Goal: Check status

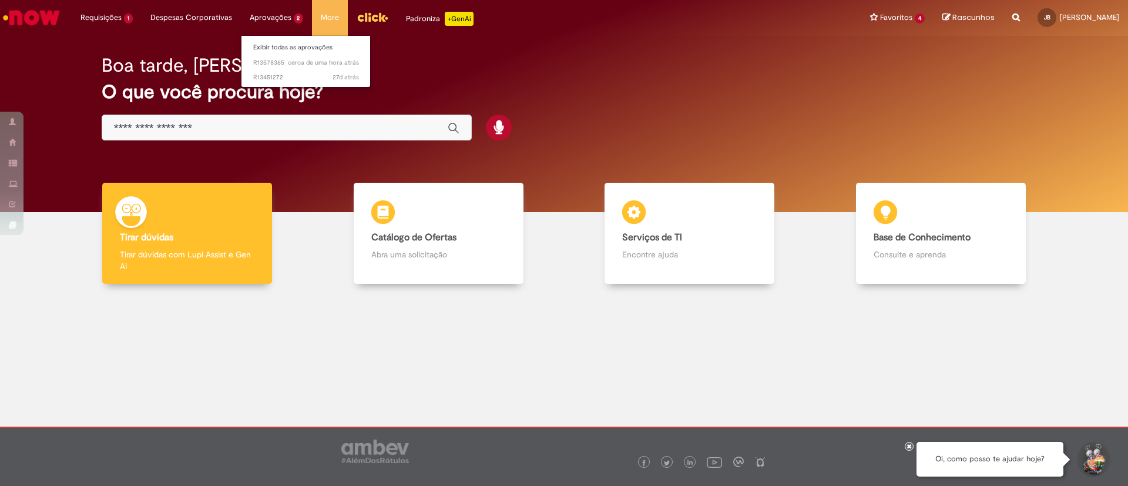
click at [267, 15] on li "Aprovações 2 Exibir todas as aprovações cerca de uma hora atrás cerca de uma ho…" at bounding box center [277, 17] width 72 height 35
click at [283, 46] on link "Exibir todas as aprovações" at bounding box center [306, 47] width 129 height 13
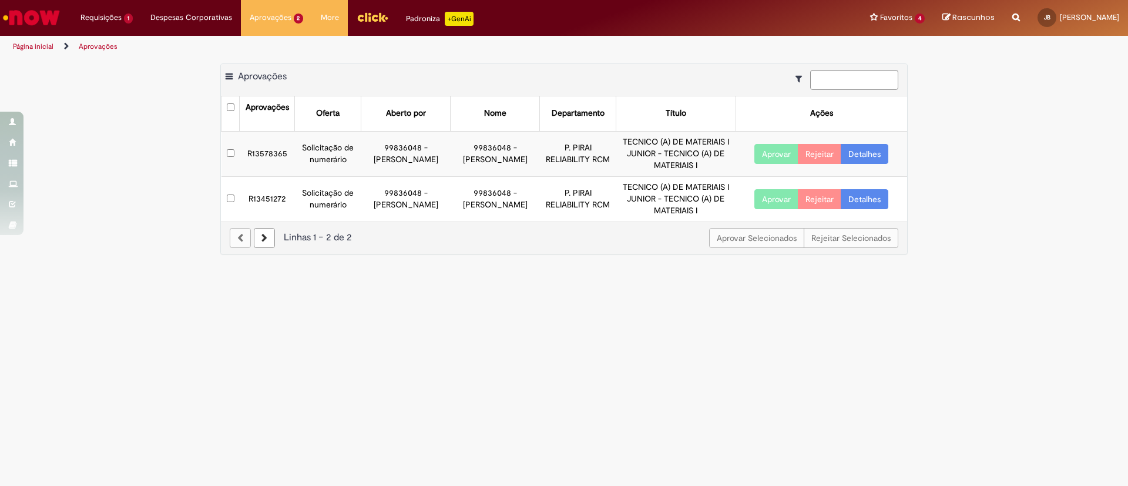
click at [265, 240] on icon at bounding box center [265, 238] width 6 height 8
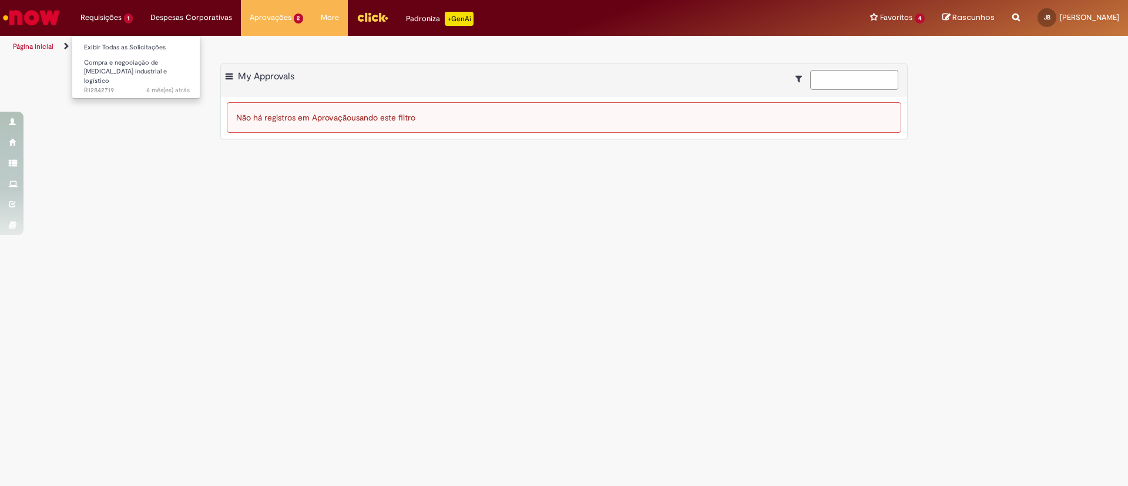
click at [110, 16] on li "Requisições 1 Exibir Todas as Solicitações Compra e negociação de [MEDICAL_DATA…" at bounding box center [107, 17] width 70 height 35
click at [177, 12] on li "Despesas Corporativas Minhas Despesas Solicitar Adiantamento de Viagem Solicita…" at bounding box center [191, 17] width 99 height 35
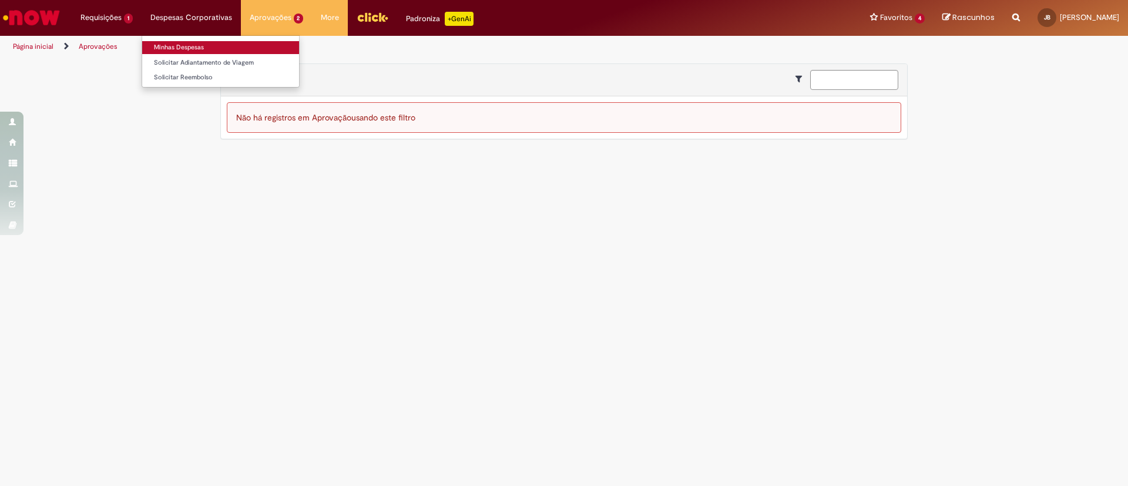
click at [191, 41] on link "Minhas Despesas" at bounding box center [220, 47] width 157 height 13
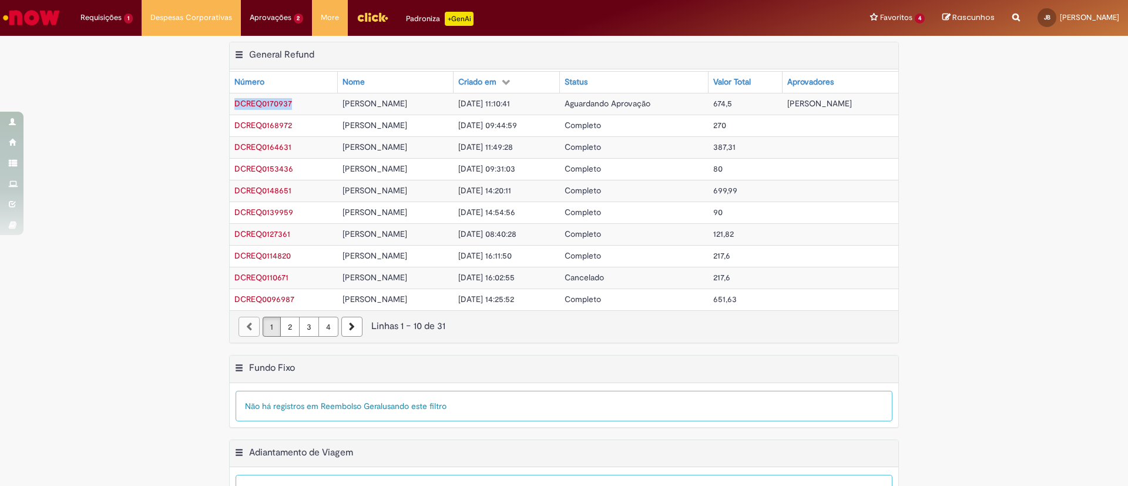
drag, startPoint x: 299, startPoint y: 109, endPoint x: 230, endPoint y: 109, distance: 68.8
click at [230, 109] on td "DCREQ0170937" at bounding box center [284, 104] width 108 height 22
copy span "DCREQ0170937"
